Goal: Transaction & Acquisition: Purchase product/service

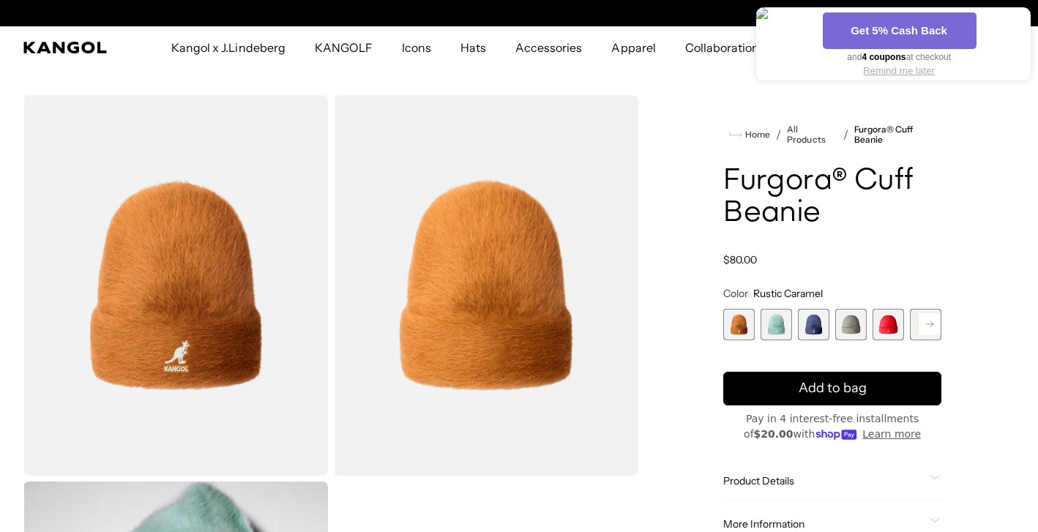
scroll to position [0, 301]
click at [926, 320] on rect at bounding box center [929, 324] width 22 height 22
click at [928, 314] on span "7 of 7" at bounding box center [924, 324] width 31 height 31
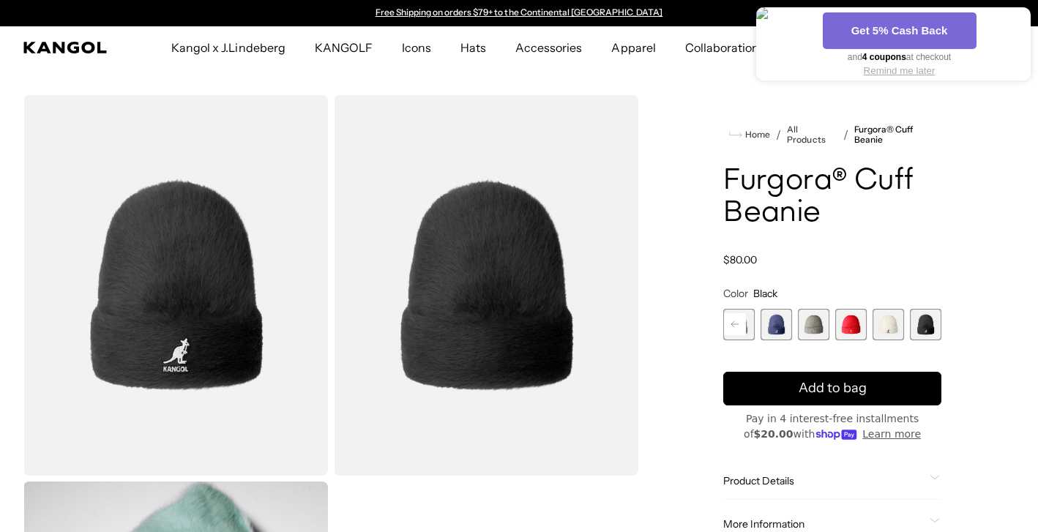
click at [1016, 18] on button at bounding box center [1019, 20] width 7 height 11
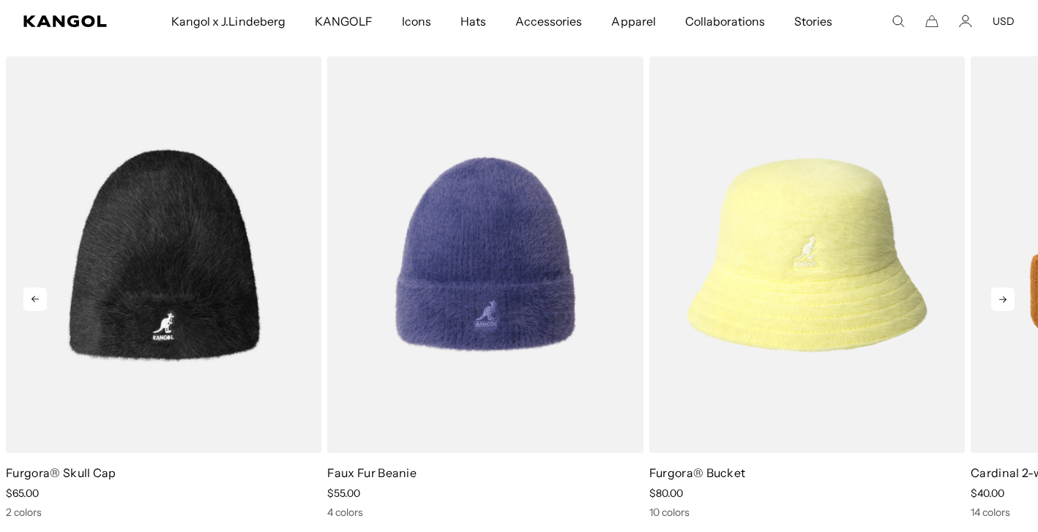
click at [1004, 303] on icon at bounding box center [1002, 299] width 23 height 23
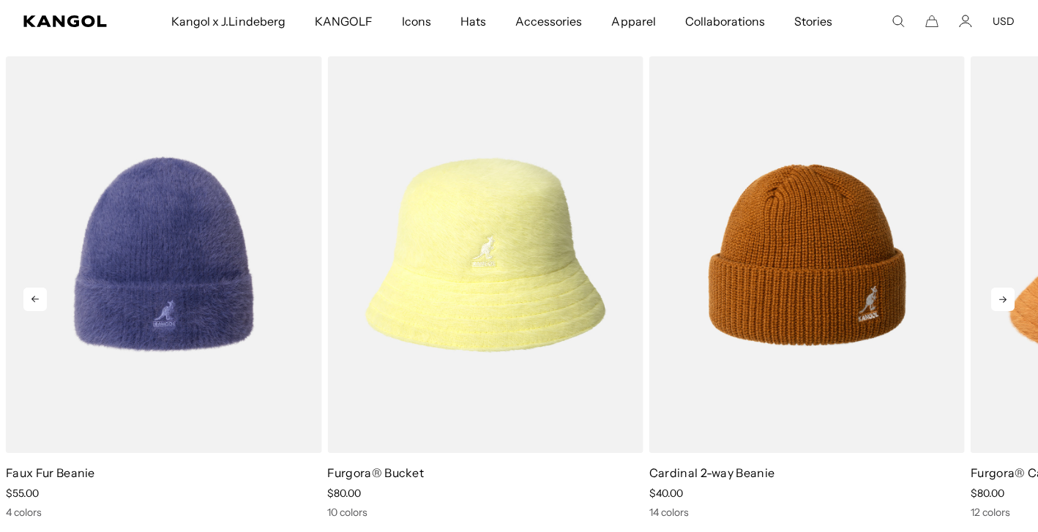
click at [1004, 302] on icon at bounding box center [1002, 299] width 23 height 23
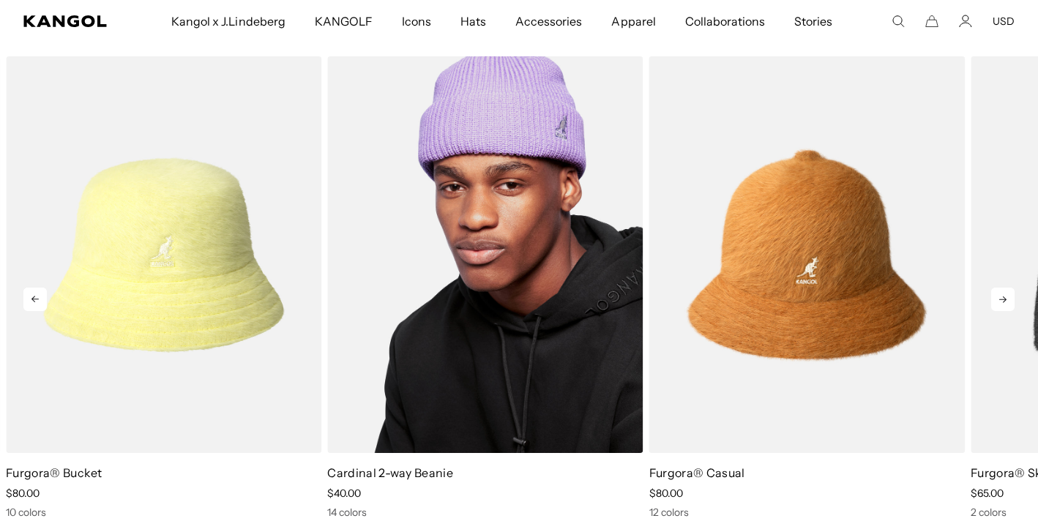
scroll to position [0, 301]
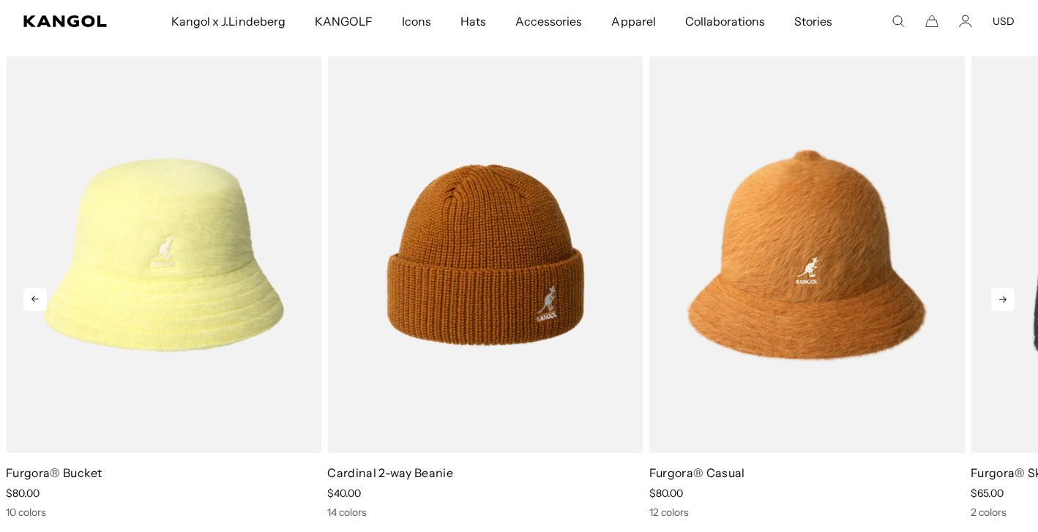
click at [1003, 300] on icon at bounding box center [1002, 299] width 7 height 7
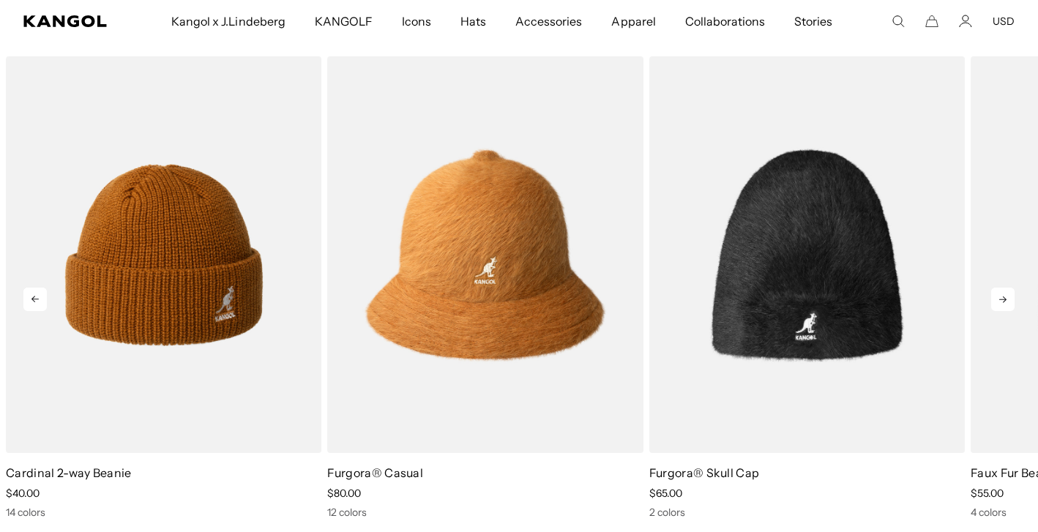
scroll to position [0, 0]
